Goal: Task Accomplishment & Management: Manage account settings

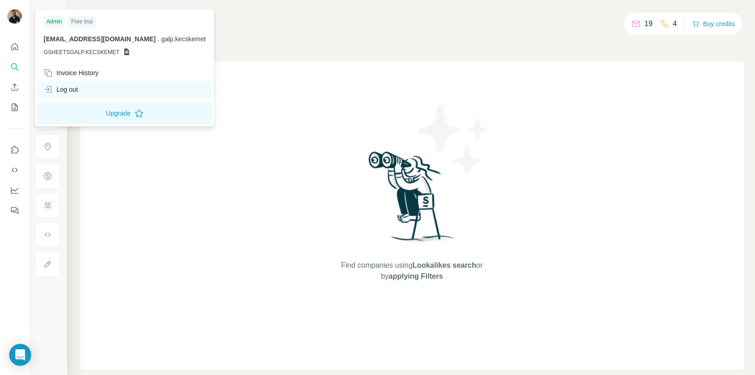
click at [65, 90] on div "Log out" at bounding box center [61, 89] width 34 height 9
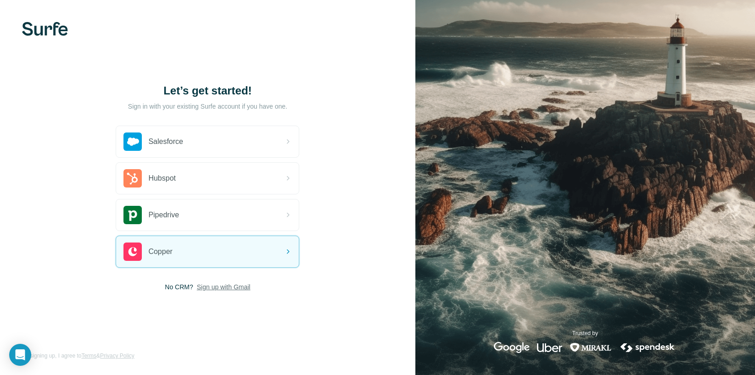
click at [224, 288] on span "Sign up with Gmail" at bounding box center [224, 287] width 54 height 9
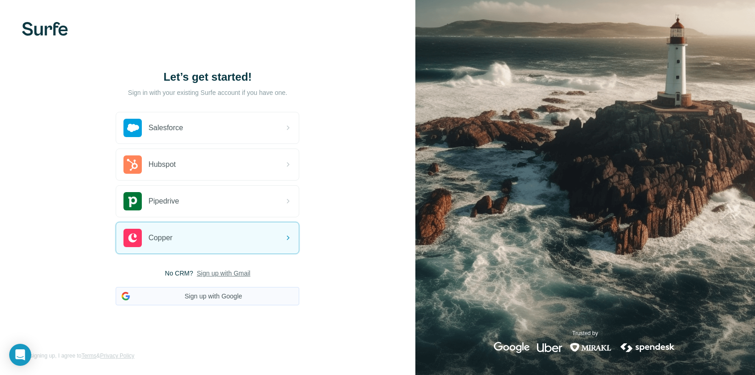
click at [220, 291] on button "Sign up with Google" at bounding box center [208, 296] width 184 height 18
